Goal: Task Accomplishment & Management: Use online tool/utility

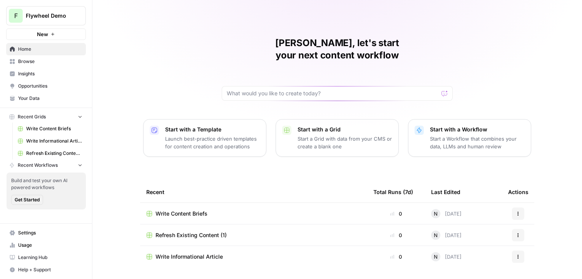
click at [177, 253] on span "Write Informational Article" at bounding box center [188, 257] width 67 height 8
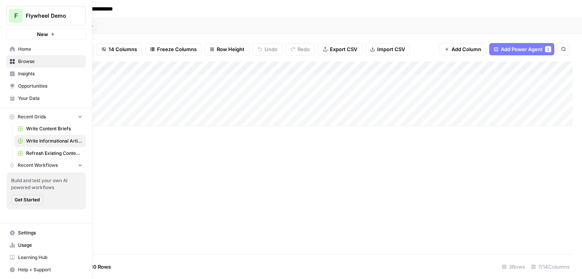
click at [33, 131] on span "Write Content Briefs" at bounding box center [54, 128] width 56 height 7
